Goal: Task Accomplishment & Management: Manage account settings

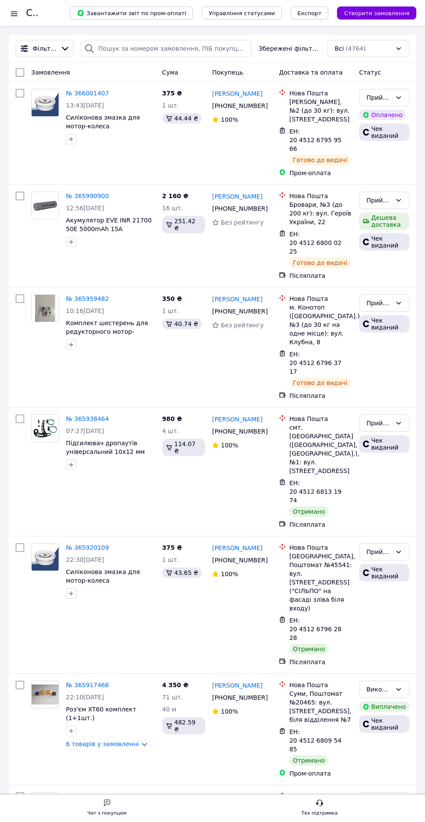
click at [19, 11] on div at bounding box center [14, 13] width 11 height 9
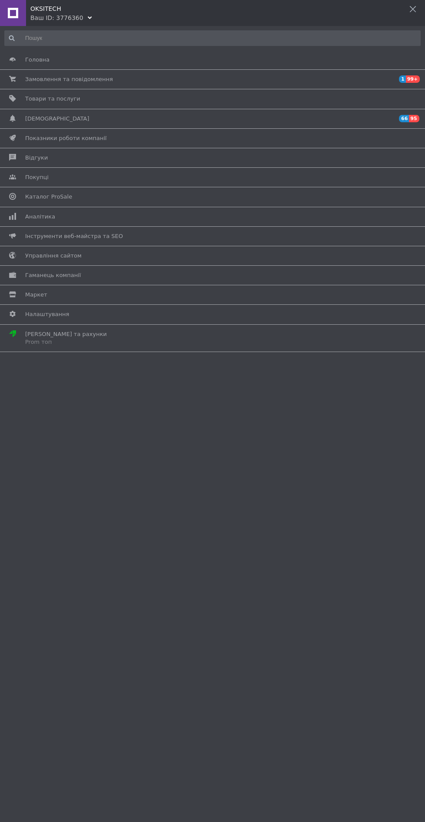
click at [40, 83] on link "Замовлення та повідомлення 1 99+" at bounding box center [210, 79] width 420 height 15
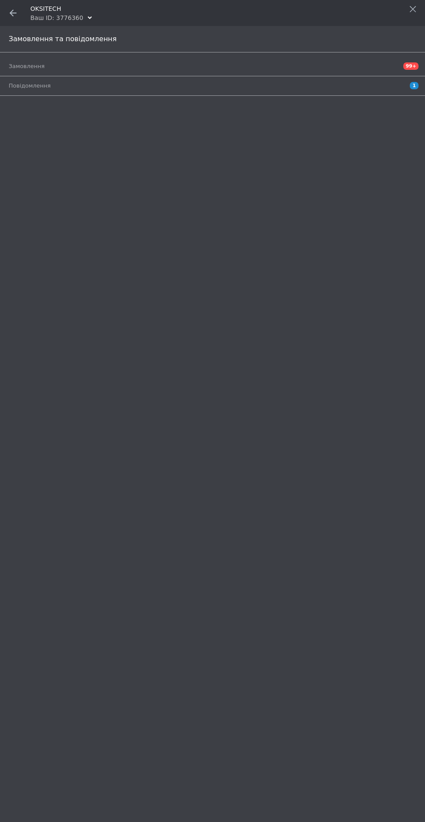
click at [30, 71] on link "Замовлення 99+" at bounding box center [215, 66] width 412 height 15
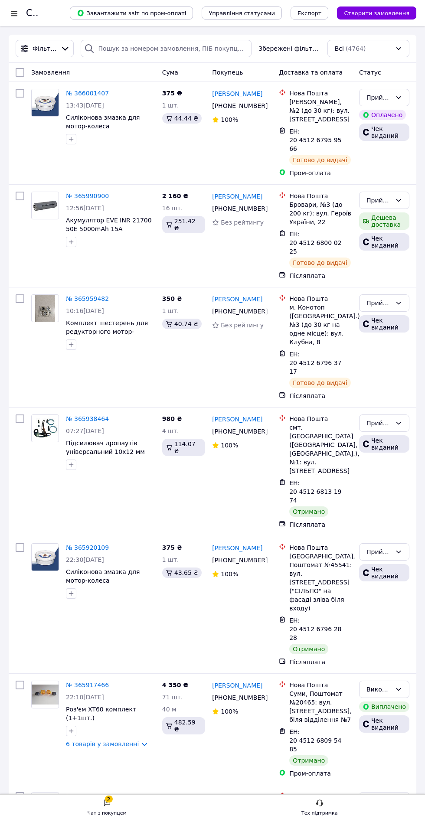
click at [17, 17] on div at bounding box center [14, 13] width 11 height 9
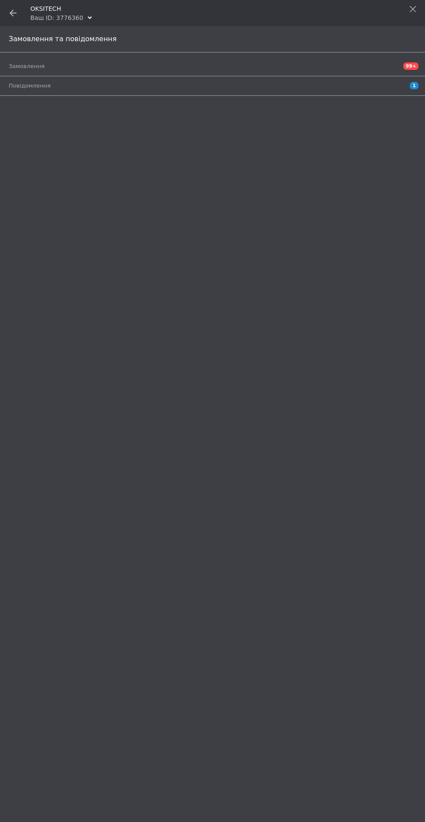
click at [13, 13] on use at bounding box center [13, 13] width 7 height 7
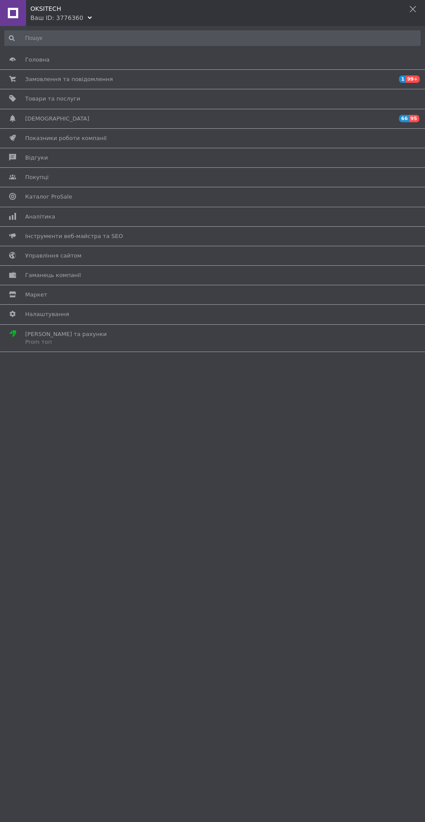
click at [45, 103] on span "Товари та послуги" at bounding box center [52, 99] width 55 height 8
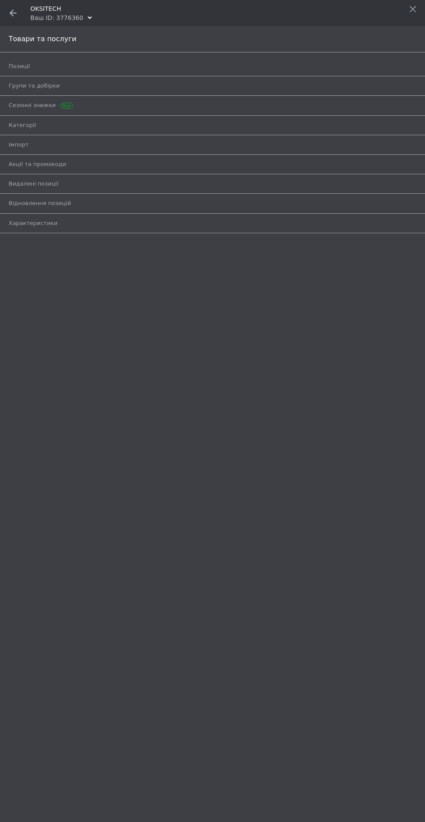
click at [27, 66] on span "Позиції" at bounding box center [19, 66] width 21 height 8
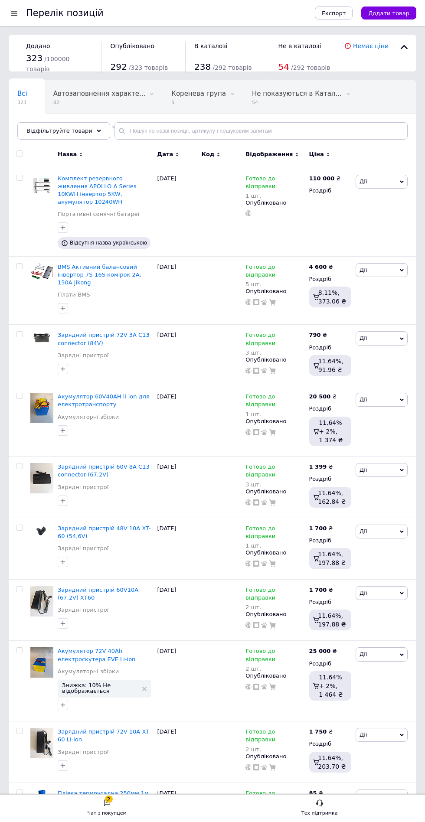
click at [64, 240] on icon at bounding box center [65, 243] width 6 height 6
